Goal: Task Accomplishment & Management: Complete application form

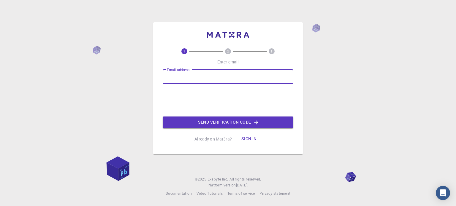
type input "[EMAIL_ADDRESS][DOMAIN_NAME]"
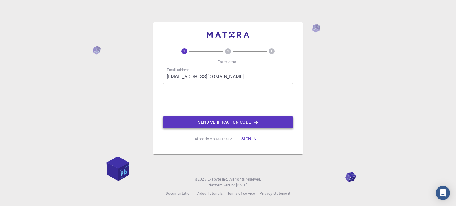
click at [213, 124] on button "Send verification code" at bounding box center [228, 123] width 130 height 12
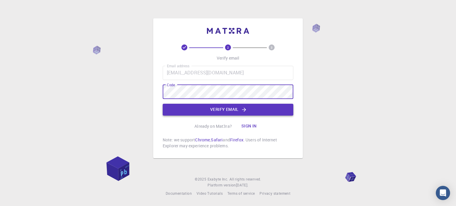
click at [223, 112] on button "Verify email" at bounding box center [228, 110] width 130 height 12
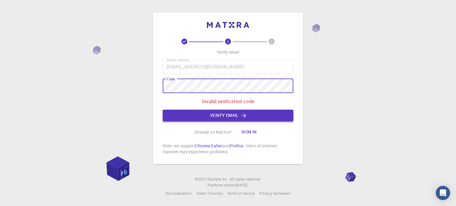
click at [217, 114] on button "Verify email" at bounding box center [228, 116] width 130 height 12
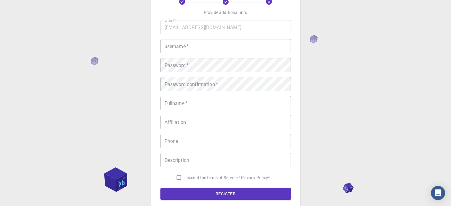
scroll to position [39, 0]
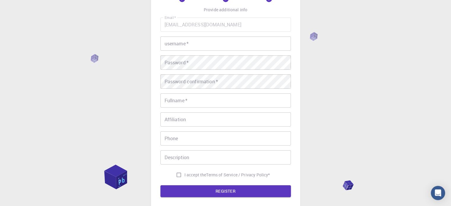
click at [217, 48] on input "username   *" at bounding box center [225, 43] width 130 height 14
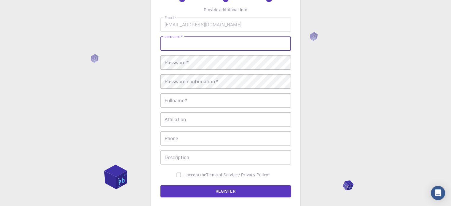
click at [215, 48] on input "username   *" at bounding box center [225, 43] width 130 height 14
type input "SEMLAL"
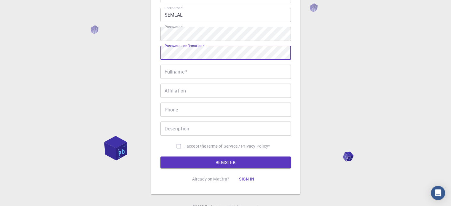
scroll to position [69, 0]
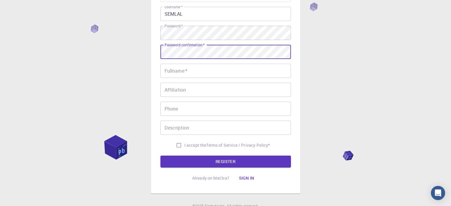
click at [182, 72] on input "Fullname   *" at bounding box center [225, 71] width 130 height 14
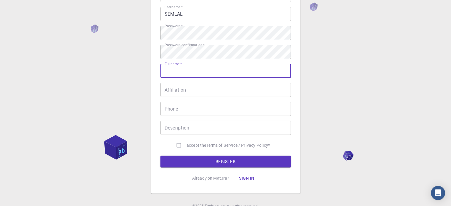
type input "M'hamed SEMLAL"
type input "0663202345"
click at [142, 83] on div "3 Provide additional info Email   * [EMAIL_ADDRESS][DOMAIN_NAME] Email   * user…" at bounding box center [225, 82] width 451 height 302
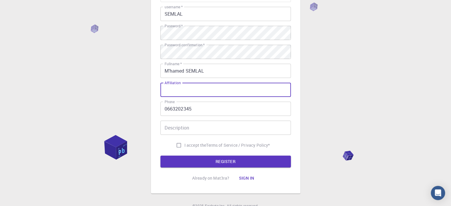
click at [197, 87] on input "Affiliation" at bounding box center [225, 90] width 130 height 14
click at [149, 97] on div "3 Provide additional info Email   * [EMAIL_ADDRESS][DOMAIN_NAME] Email   * user…" at bounding box center [225, 82] width 451 height 302
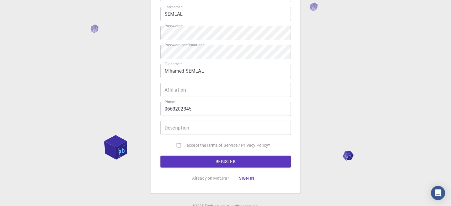
click at [177, 145] on input "I accept the Terms of Service / Privacy Policy *" at bounding box center [178, 145] width 11 height 11
checkbox input "true"
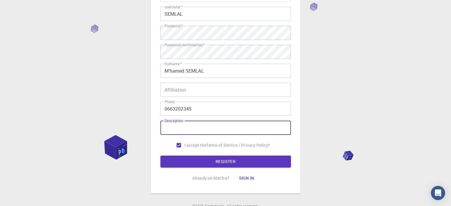
click at [178, 129] on input "Description" at bounding box center [225, 128] width 130 height 14
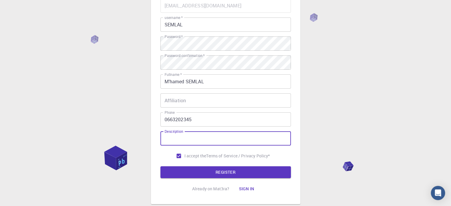
scroll to position [79, 0]
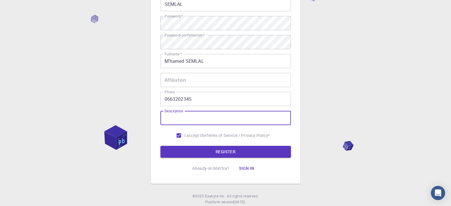
click at [173, 82] on input "Affiliation" at bounding box center [225, 80] width 130 height 14
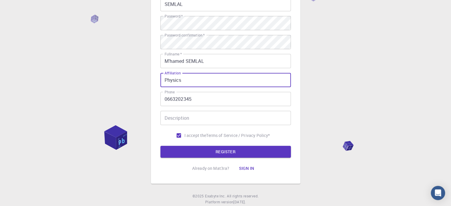
type input "Physics"
click at [177, 120] on input "Description" at bounding box center [225, 118] width 130 height 14
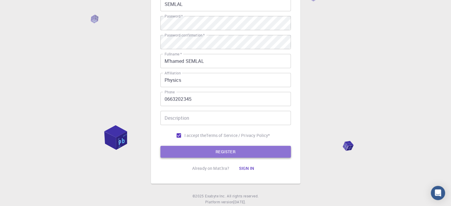
click at [211, 149] on button "REGISTER" at bounding box center [225, 152] width 130 height 12
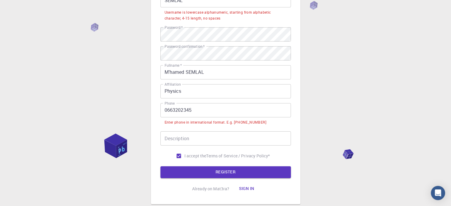
scroll to position [109, 0]
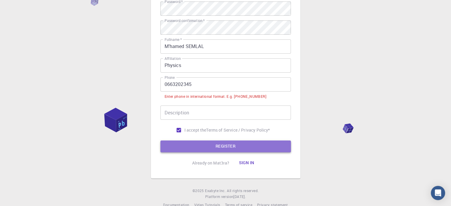
click at [210, 144] on button "REGISTER" at bounding box center [225, 147] width 130 height 12
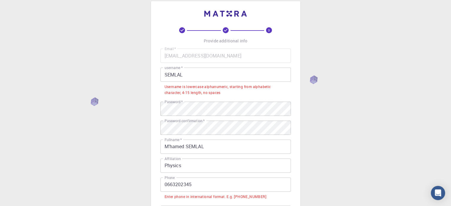
scroll to position [0, 0]
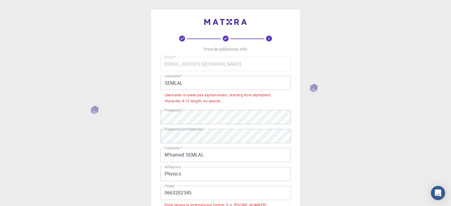
click at [195, 82] on input "SEMLAL" at bounding box center [225, 83] width 130 height 14
click at [200, 85] on input "SEMLAL" at bounding box center [225, 83] width 130 height 14
click at [164, 85] on input "SEMLAL" at bounding box center [225, 83] width 130 height 14
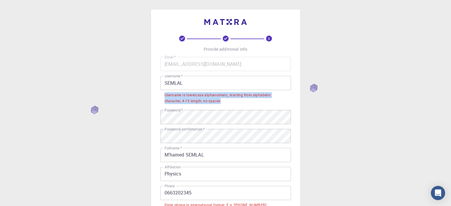
drag, startPoint x: 221, startPoint y: 102, endPoint x: 163, endPoint y: 97, distance: 58.6
click at [163, 97] on li "Username is lowercase alphanumeric, starting from alphabetic character, 4-15 le…" at bounding box center [225, 97] width 130 height 15
copy div "Username is lowercase alphanumeric, starting from alphabetic character, 4-15 le…"
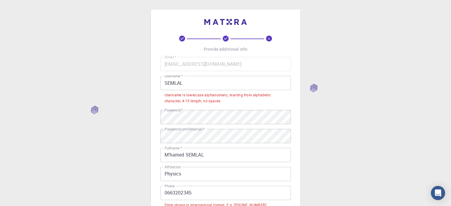
click at [213, 79] on input "SEMLAL" at bounding box center [225, 83] width 130 height 14
click at [182, 84] on input "SEMLAL" at bounding box center [225, 83] width 130 height 14
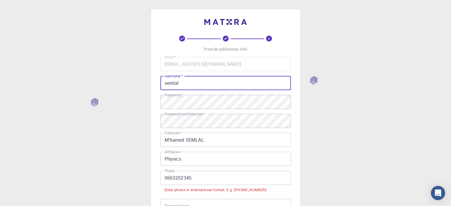
type input "semlal"
click at [123, 121] on div "3 Provide additional info Email   * [EMAIL_ADDRESS][DOMAIN_NAME] Email   * user…" at bounding box center [225, 155] width 451 height 311
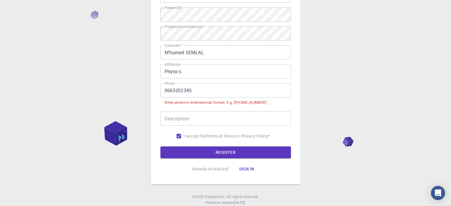
scroll to position [105, 0]
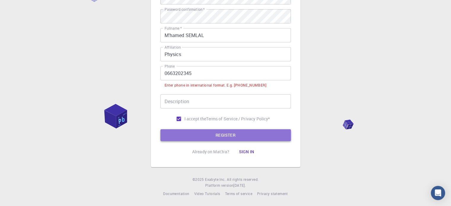
click at [237, 133] on button "REGISTER" at bounding box center [225, 135] width 130 height 12
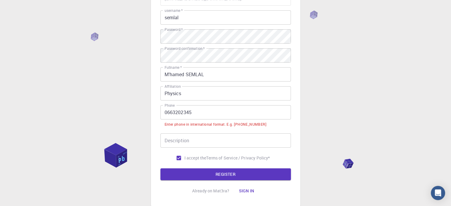
scroll to position [69, 0]
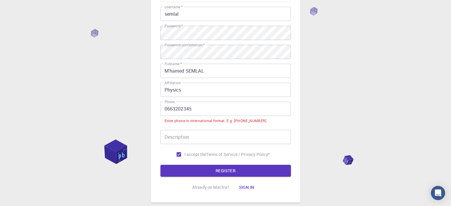
click at [173, 112] on input "0663202345" at bounding box center [225, 109] width 130 height 14
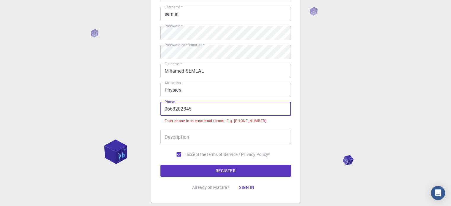
drag, startPoint x: 167, startPoint y: 109, endPoint x: 157, endPoint y: 109, distance: 10.1
click at [157, 109] on div "3 Provide additional info Email   * [EMAIL_ADDRESS][DOMAIN_NAME] Email   * user…" at bounding box center [225, 71] width 149 height 262
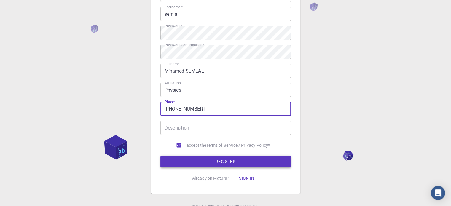
type input "[PHONE_NUMBER]"
click at [204, 161] on button "REGISTER" at bounding box center [225, 162] width 130 height 12
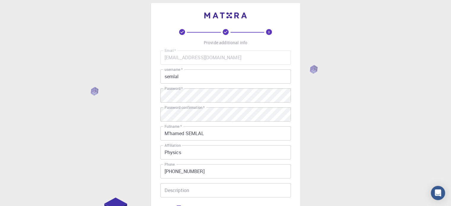
scroll to position [0, 0]
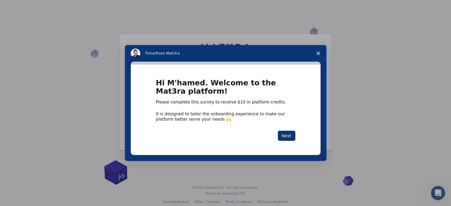
click at [286, 141] on div "Hi M'hamed. Welcome to the Mat3ra platform! Please complete this survey to rece…" at bounding box center [226, 110] width 190 height 90
click at [283, 134] on button "Next" at bounding box center [286, 136] width 17 height 10
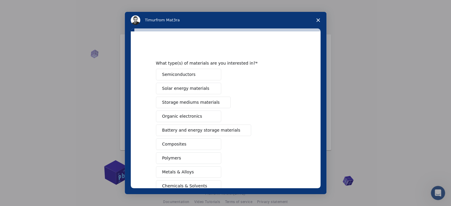
click at [182, 74] on span "Semiconductors" at bounding box center [179, 74] width 34 height 6
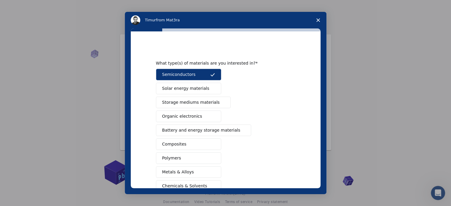
click at [182, 89] on span "Solar energy materials" at bounding box center [185, 88] width 47 height 6
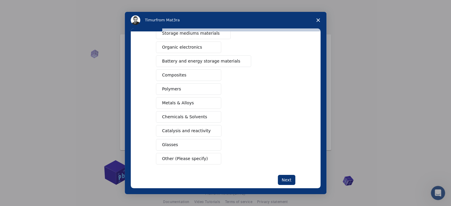
scroll to position [78, 0]
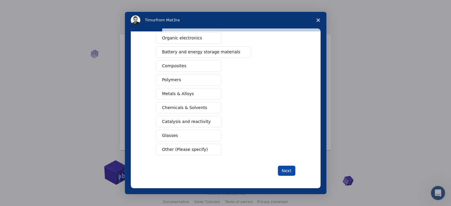
click at [285, 169] on button "Next" at bounding box center [286, 171] width 17 height 10
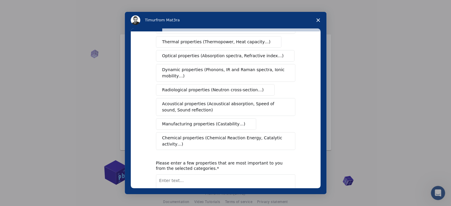
scroll to position [0, 0]
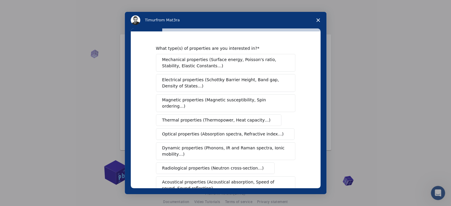
click at [193, 86] on span "Electrical properties (Schottky Barrier Height, Band gap, Density of States…)" at bounding box center [223, 83] width 123 height 12
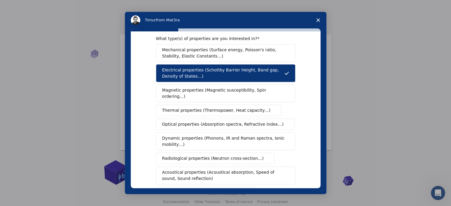
scroll to position [20, 0]
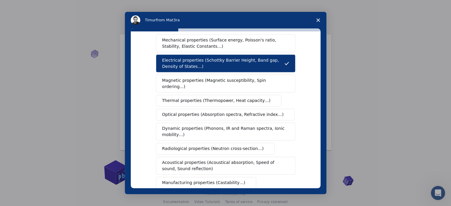
click at [199, 112] on span "Optical properties (Absorption spectra, Refractive index…)" at bounding box center [223, 115] width 122 height 6
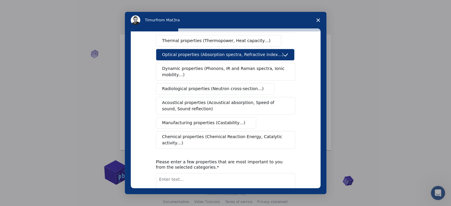
scroll to position [109, 0]
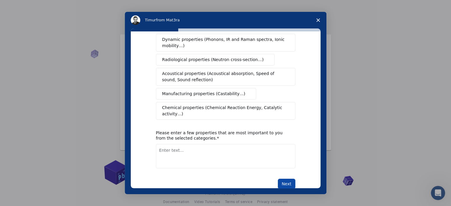
click at [290, 179] on button "Next" at bounding box center [286, 184] width 17 height 10
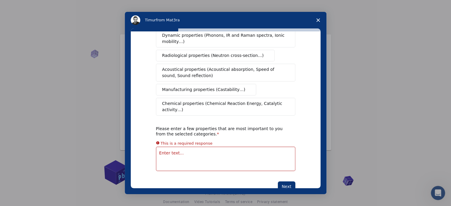
scroll to position [116, 0]
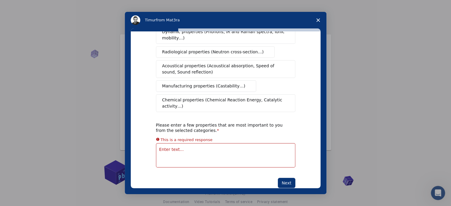
click at [220, 143] on textarea "Enter text..." at bounding box center [225, 155] width 139 height 24
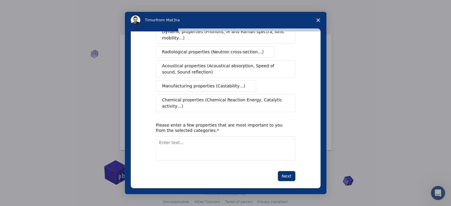
scroll to position [109, 0]
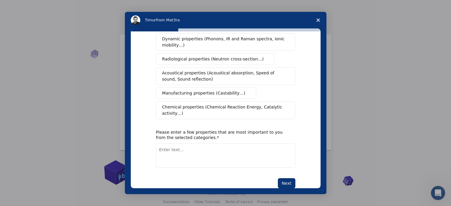
click at [210, 144] on textarea "Enter text..." at bounding box center [225, 156] width 139 height 24
click at [156, 144] on textarea "permittivity, density of state," at bounding box center [225, 156] width 139 height 24
click at [235, 144] on textarea "bandgap, permittivity, density of state," at bounding box center [225, 156] width 139 height 24
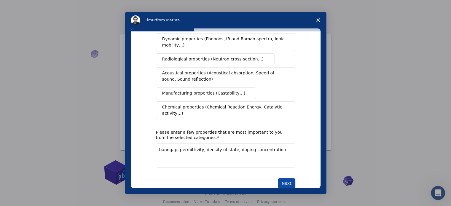
type textarea "bandgap, permittivity, density of state, doping concentration"
click at [290, 178] on button "Next" at bounding box center [286, 183] width 17 height 10
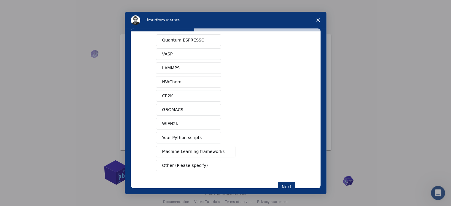
scroll to position [30, 0]
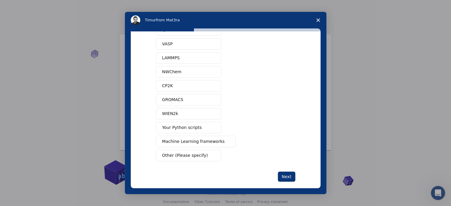
click at [201, 129] on button "Your Python scripts" at bounding box center [188, 128] width 65 height 12
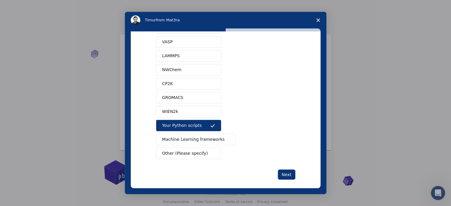
scroll to position [36, 0]
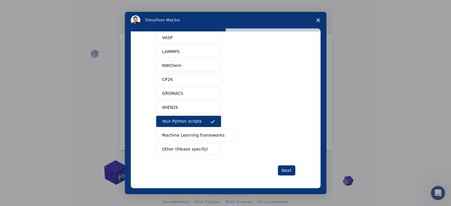
click at [176, 151] on span "Other (Please specify)" at bounding box center [185, 149] width 46 height 6
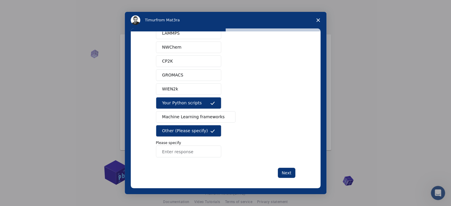
scroll to position [57, 0]
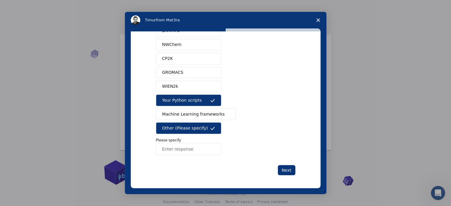
click at [177, 152] on input "Enter response" at bounding box center [188, 149] width 65 height 12
type input "Scaps 1D"
click at [285, 173] on button "Next" at bounding box center [286, 170] width 17 height 10
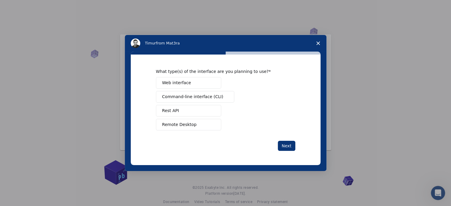
click at [182, 85] on span "Web interface" at bounding box center [176, 83] width 29 height 6
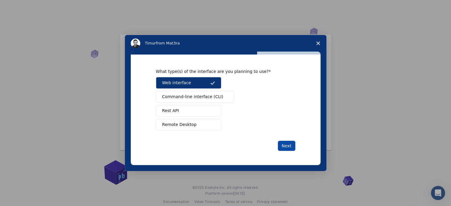
click at [289, 147] on button "Next" at bounding box center [286, 146] width 17 height 10
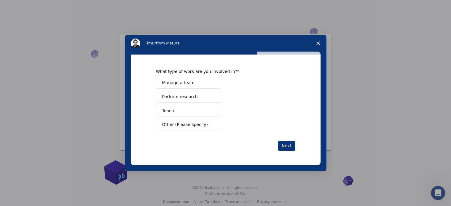
click at [186, 98] on span "Perform research" at bounding box center [180, 97] width 36 height 6
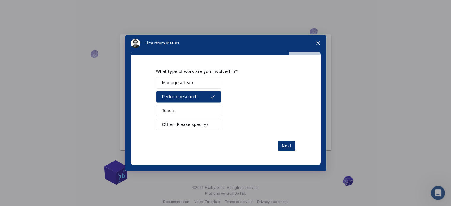
click at [182, 115] on button "Teach" at bounding box center [188, 111] width 65 height 12
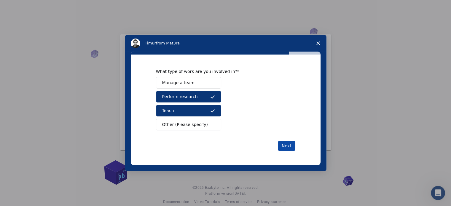
click at [282, 146] on button "Next" at bounding box center [286, 146] width 17 height 10
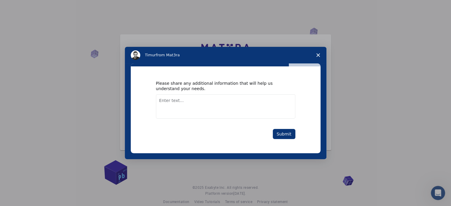
click at [199, 105] on textarea "Enter text..." at bounding box center [225, 106] width 139 height 24
type textarea "simulation of performances of solar cells"
click at [284, 134] on button "Submit" at bounding box center [284, 134] width 23 height 10
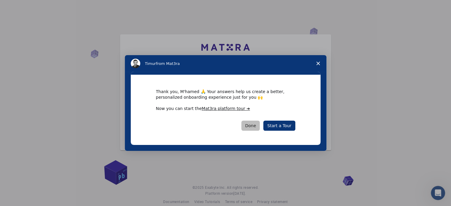
click at [253, 125] on button "Done" at bounding box center [250, 126] width 19 height 10
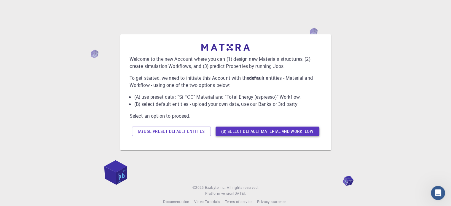
click at [234, 132] on button "(B) Select default material and workflow" at bounding box center [268, 131] width 104 height 9
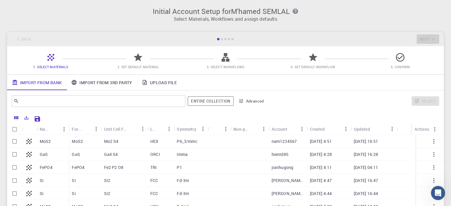
click at [12, 143] on input "Select row" at bounding box center [14, 141] width 11 height 11
checkbox input "true"
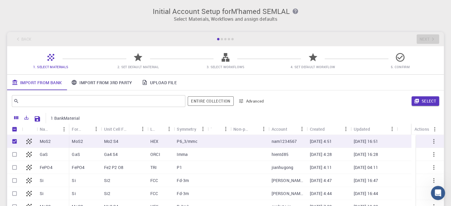
click at [29, 142] on icon at bounding box center [29, 142] width 6 height 6
checkbox input "false"
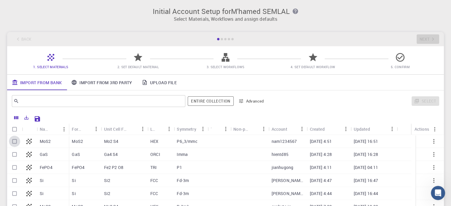
click at [15, 142] on input "Select row" at bounding box center [14, 141] width 11 height 11
checkbox input "true"
